Goal: Book appointment/travel/reservation

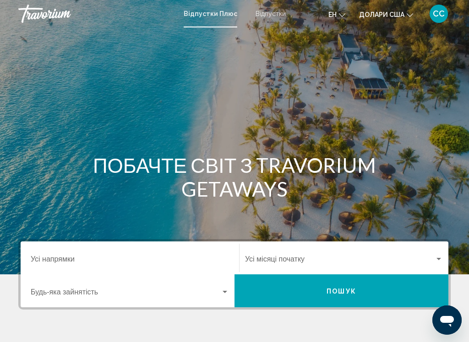
click at [269, 12] on font "Відпустки" at bounding box center [270, 13] width 30 height 7
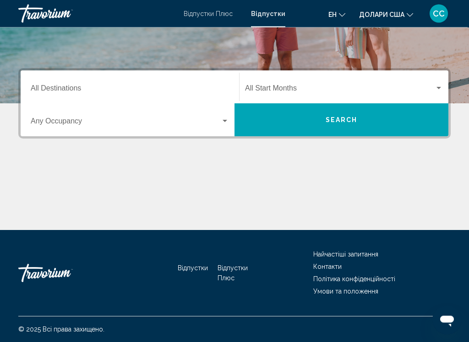
scroll to position [136, 0]
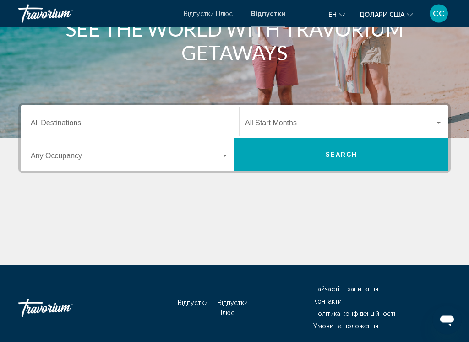
click at [198, 158] on span "Search widget" at bounding box center [126, 158] width 190 height 8
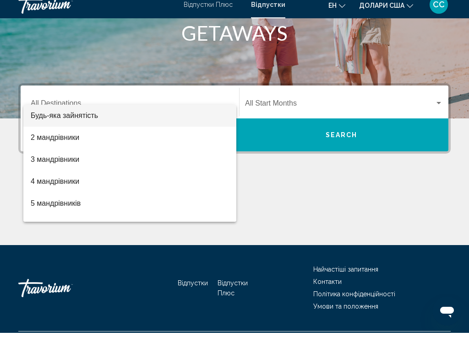
scroll to position [171, 0]
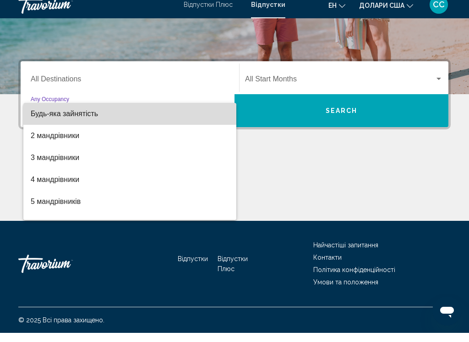
click at [192, 112] on span "Будь-яка зайнятість" at bounding box center [130, 123] width 198 height 22
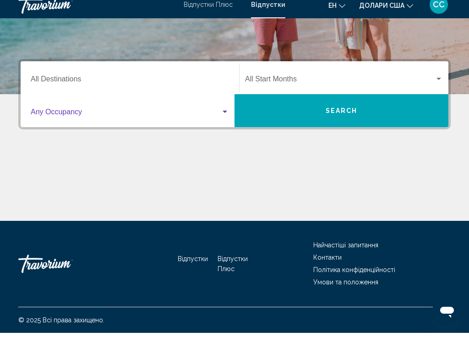
click at [392, 86] on span "Search widget" at bounding box center [339, 90] width 189 height 8
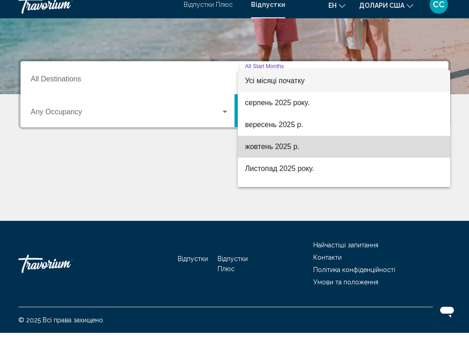
click at [289, 152] on font "жовтень 2025 р." at bounding box center [272, 156] width 54 height 8
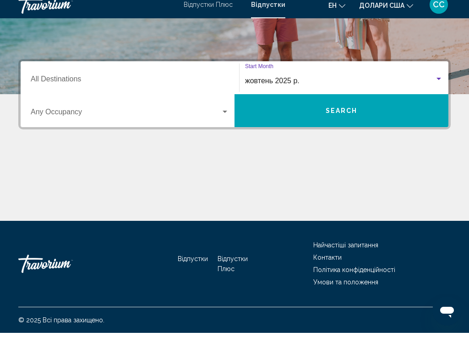
click at [350, 117] on span "Search" at bounding box center [341, 120] width 32 height 7
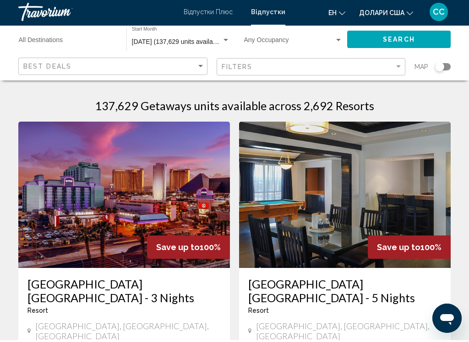
click at [81, 41] on input "Destination All Destinations" at bounding box center [68, 43] width 98 height 7
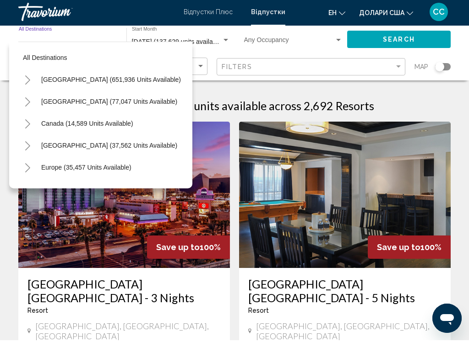
click at [32, 101] on button "Toggle Mexico (77,047 units available)" at bounding box center [27, 103] width 18 height 18
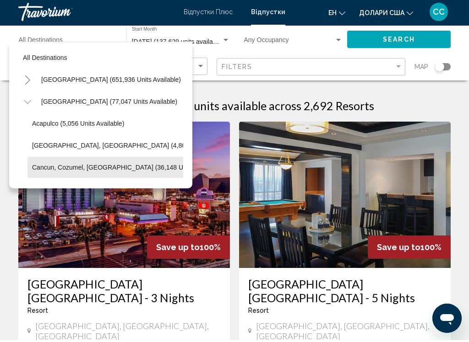
click at [69, 175] on button "Cancun, Cozumel, [GEOGRAPHIC_DATA] (36,148 units available)" at bounding box center [126, 169] width 199 height 21
type input "**********"
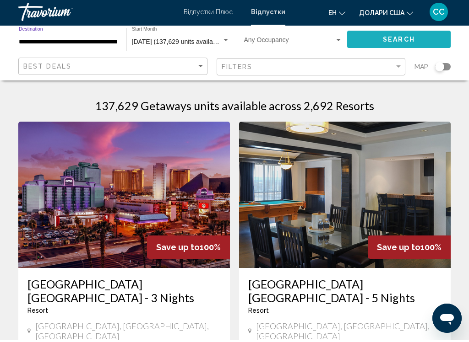
click at [425, 46] on button "Search" at bounding box center [398, 40] width 103 height 17
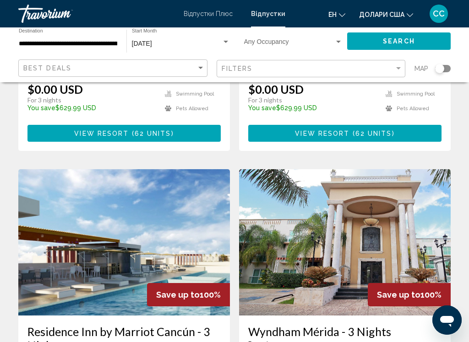
scroll to position [299, 0]
